Goal: Check status: Check status

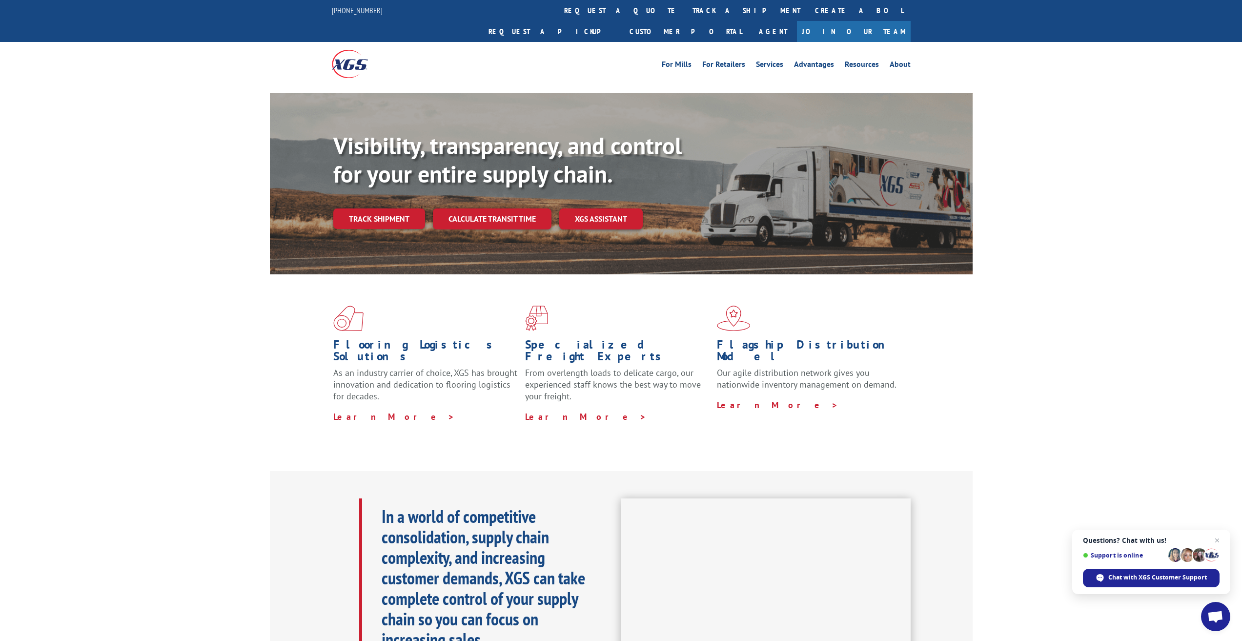
click at [174, 400] on div "Flooring Logistics Solutions As an industry carrier of choice, XGS has brought …" at bounding box center [621, 372] width 1242 height 196
click at [109, 357] on div "Flooring Logistics Solutions As an industry carrier of choice, XGS has brought …" at bounding box center [621, 372] width 1242 height 196
click at [383, 208] on link "Track shipment" at bounding box center [379, 218] width 92 height 20
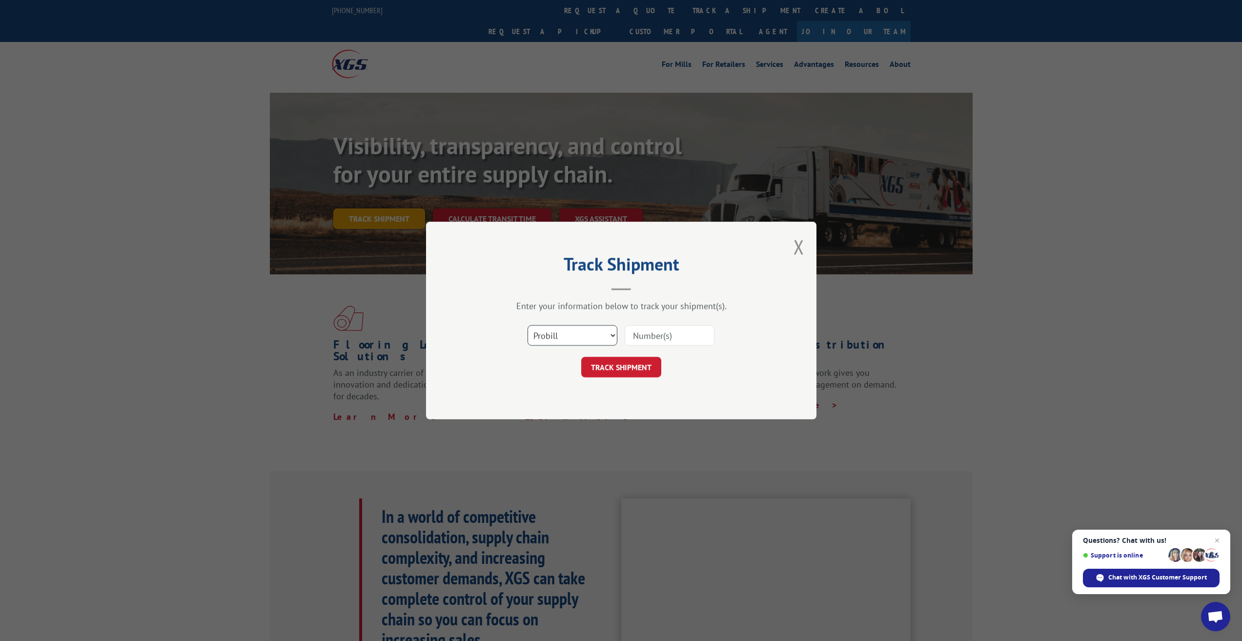
scroll to position [1291, 0]
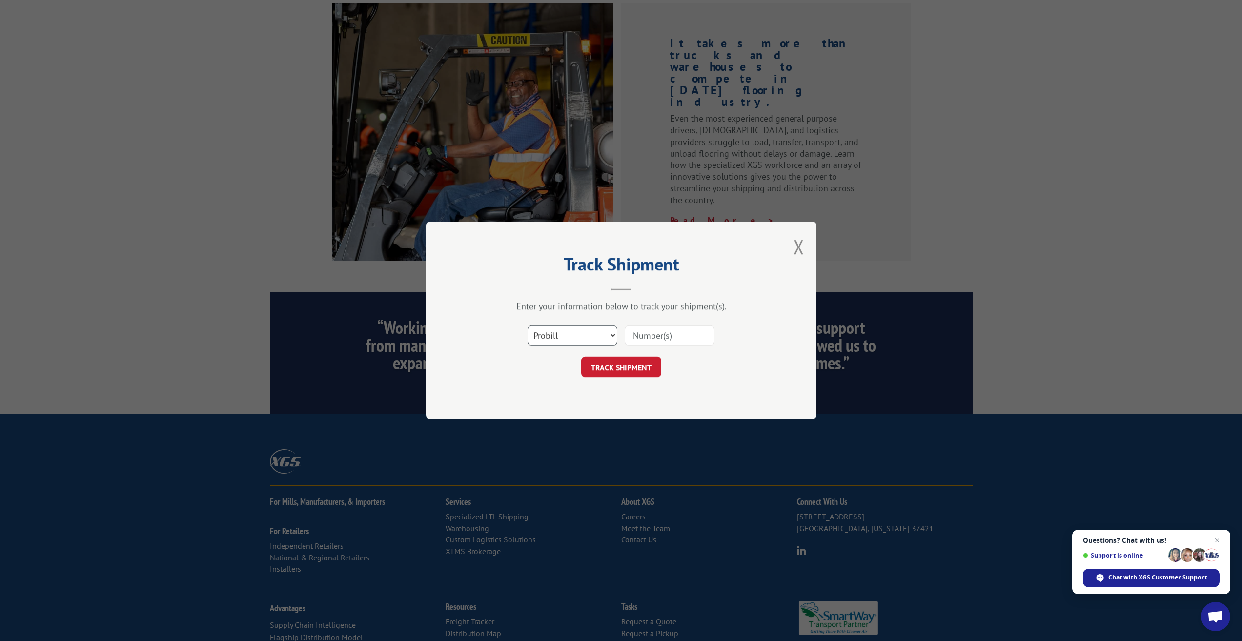
click at [582, 336] on select "Select category... Probill BOL PO" at bounding box center [572, 335] width 90 height 20
click at [527, 325] on select "Select category... Probill BOL PO" at bounding box center [572, 335] width 90 height 20
click at [648, 335] on input at bounding box center [670, 335] width 90 height 20
type input "17674553"
click at [639, 372] on button "TRACK SHIPMENT" at bounding box center [621, 367] width 80 height 20
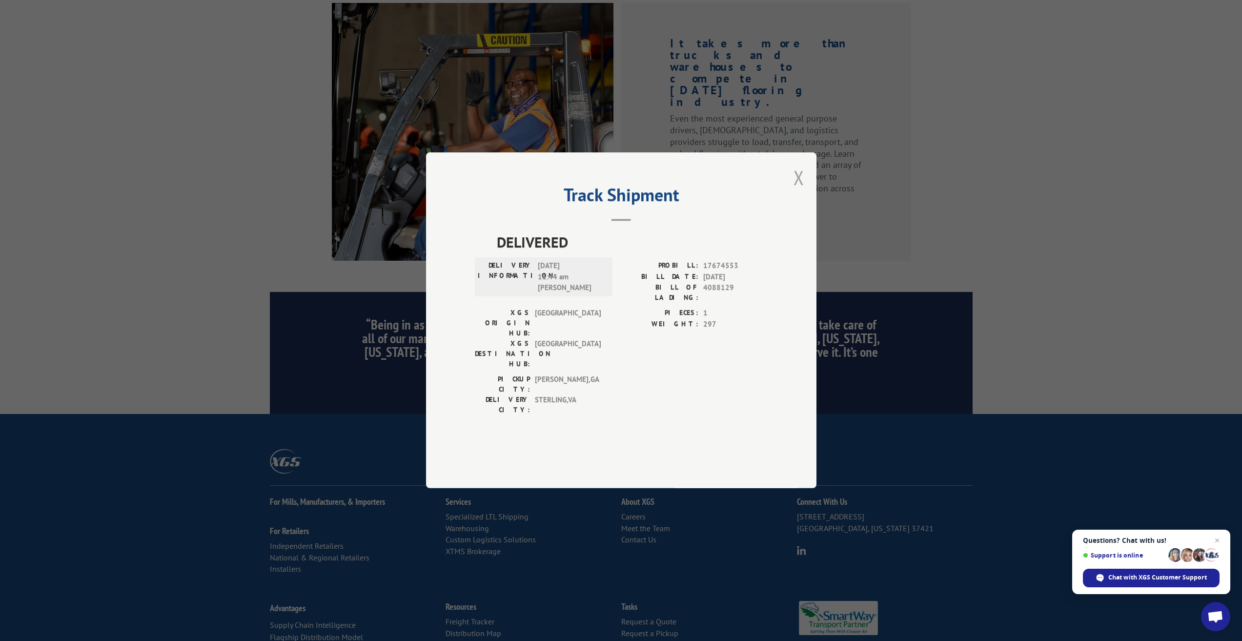
click at [797, 190] on button "Close modal" at bounding box center [798, 177] width 11 height 26
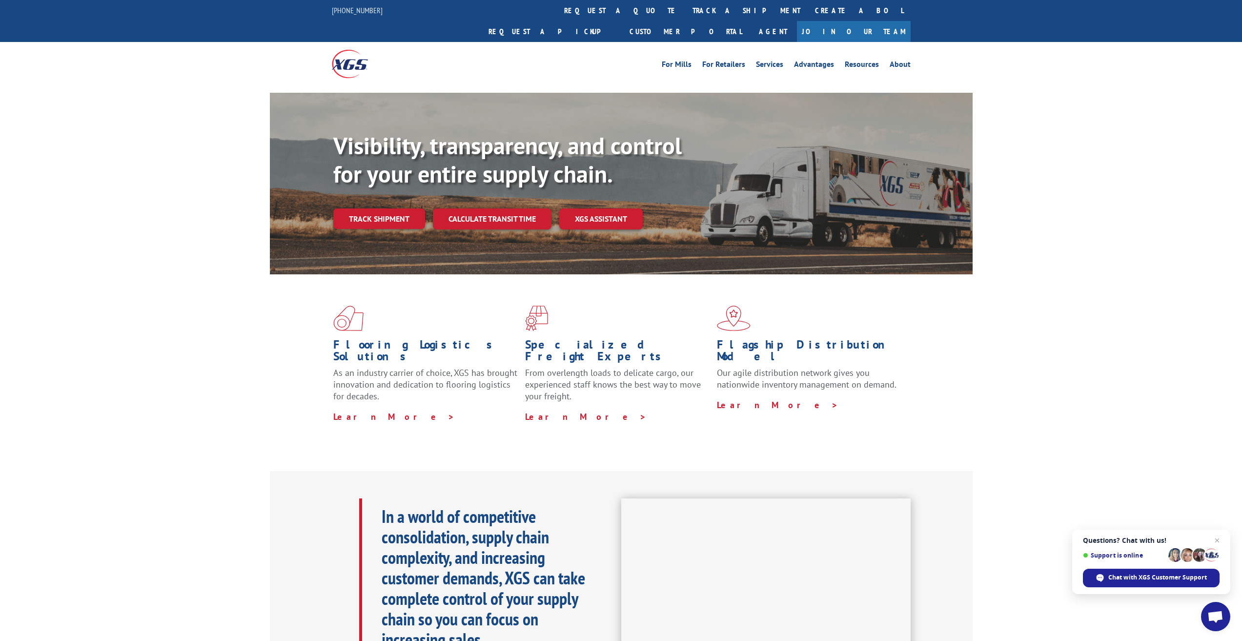
click at [1113, 122] on div "Visibility, transparency, and control for your entire supply chain. Track shipm…" at bounding box center [621, 193] width 1242 height 201
click at [1053, 150] on div "Visibility, transparency, and control for your entire supply chain. Track shipm…" at bounding box center [621, 193] width 1242 height 201
click at [69, 93] on div "Visibility, transparency, and control for your entire supply chain. Track shipm…" at bounding box center [621, 193] width 1242 height 201
